Goal: Task Accomplishment & Management: Manage account settings

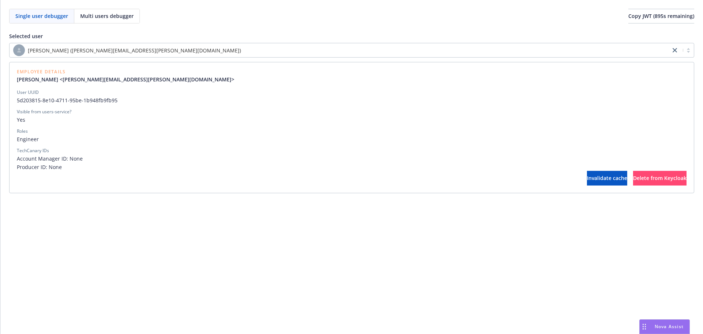
click at [188, 51] on div "[PERSON_NAME] ([PERSON_NAME][EMAIL_ADDRESS][PERSON_NAME][DOMAIN_NAME])" at bounding box center [340, 50] width 654 height 12
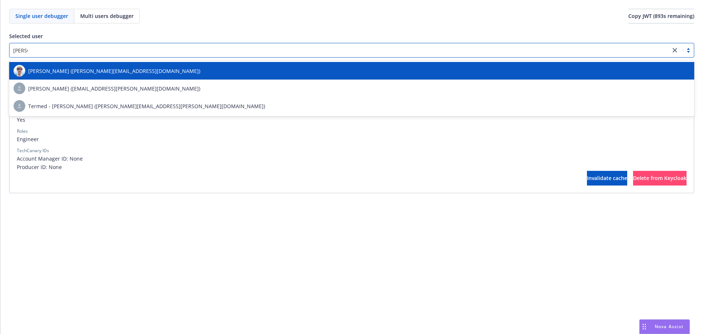
type input "[PERSON_NAME]"
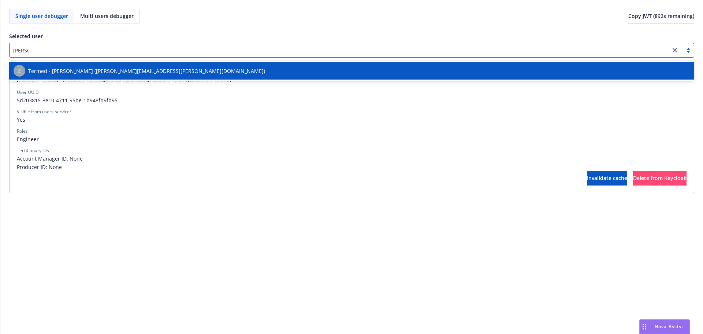
click at [185, 65] on div "Termed - [PERSON_NAME] ([PERSON_NAME][EMAIL_ADDRESS][PERSON_NAME][DOMAIN_NAME])" at bounding box center [352, 71] width 677 height 12
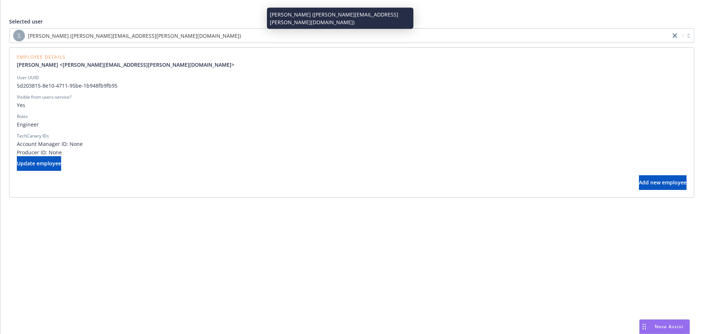
click at [197, 34] on div "[PERSON_NAME] ([PERSON_NAME][EMAIL_ADDRESS][PERSON_NAME][DOMAIN_NAME])" at bounding box center [340, 36] width 654 height 12
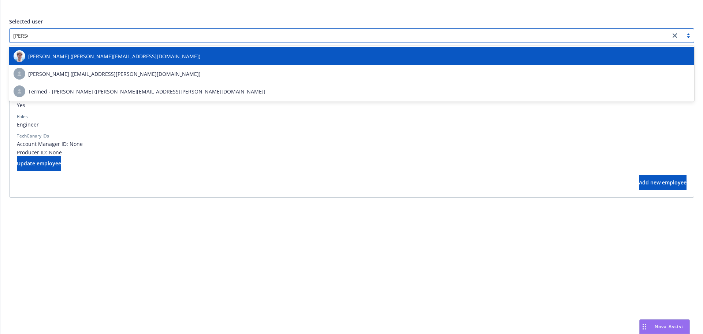
type input "[PERSON_NAME]"
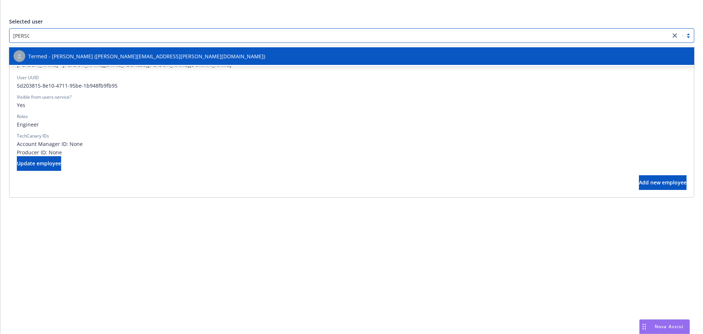
click at [189, 51] on div "Termed - [PERSON_NAME] ([PERSON_NAME][EMAIL_ADDRESS][PERSON_NAME][DOMAIN_NAME])" at bounding box center [352, 56] width 677 height 12
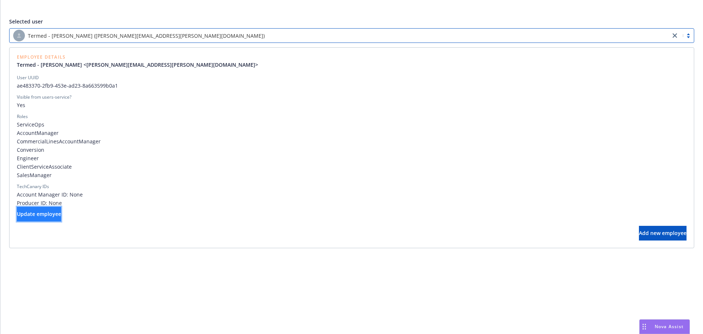
click at [61, 217] on button "Update employee" at bounding box center [39, 214] width 44 height 15
select select "operations"
select select "full-time"
select select "locked"
